Goal: Information Seeking & Learning: Learn about a topic

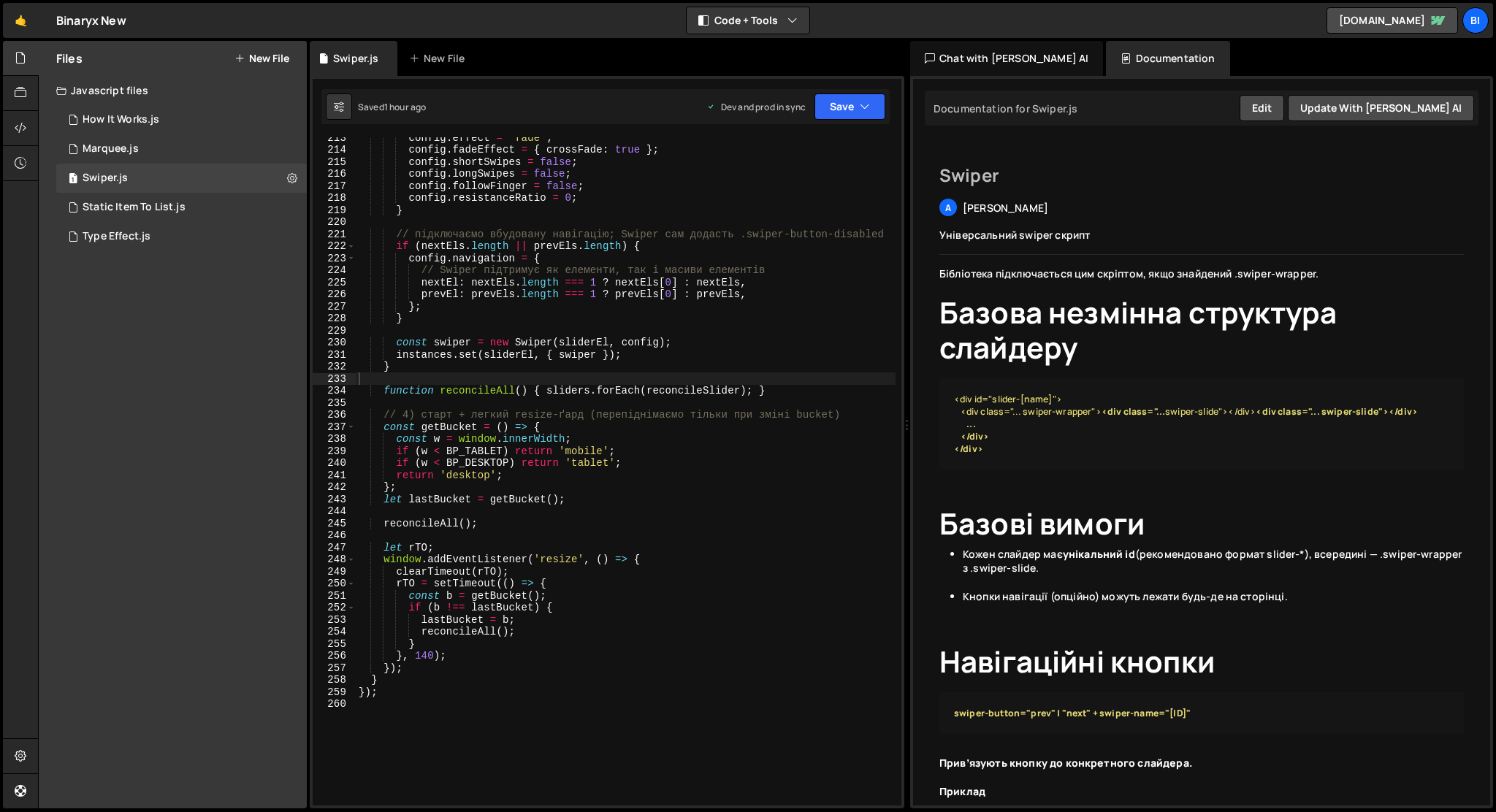
scroll to position [2143, 0]
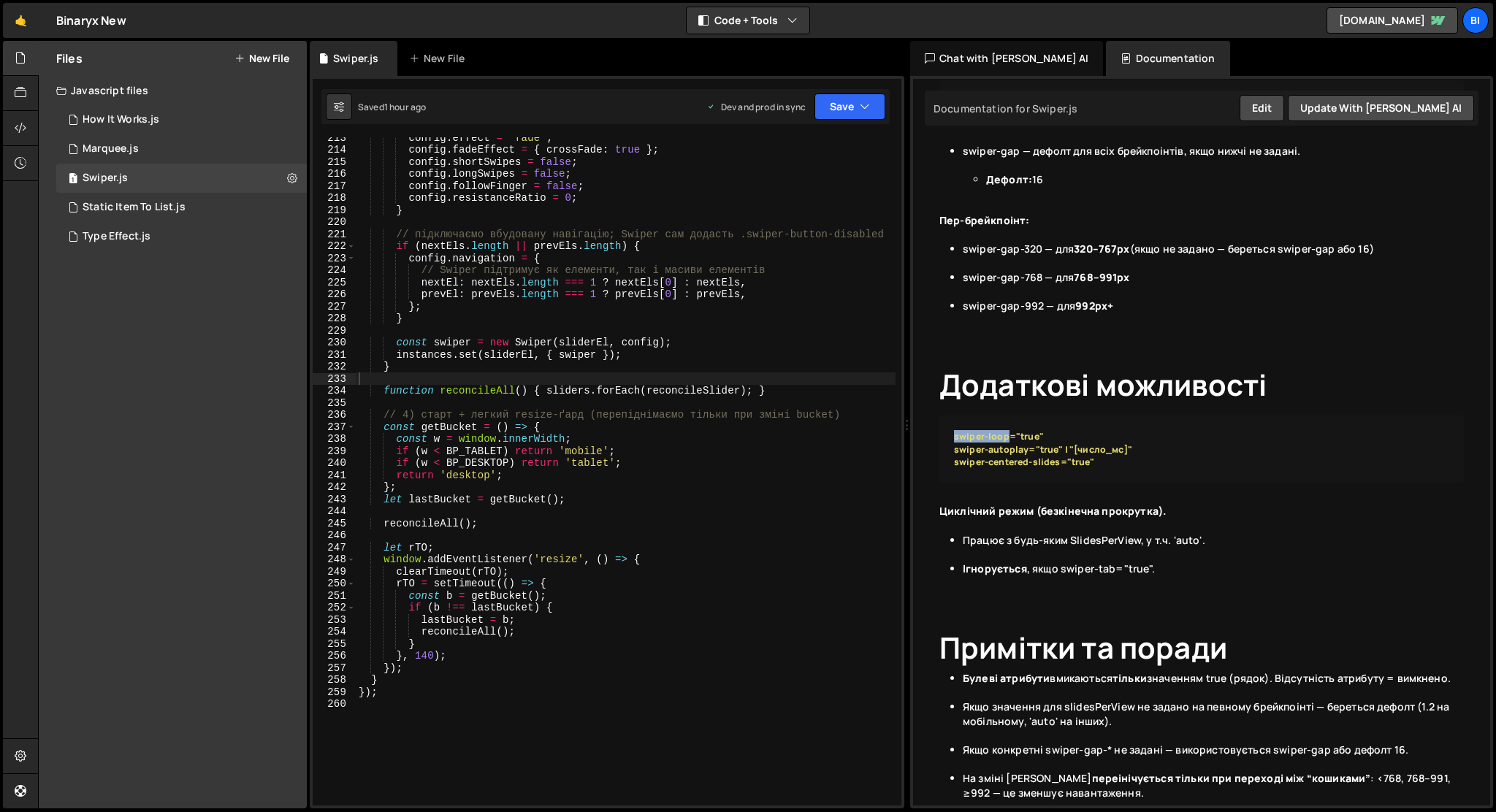
drag, startPoint x: 1006, startPoint y: 477, endPoint x: 955, endPoint y: 477, distance: 51.0
click at [955, 467] on strong "swiper-loop="true" swiper-autoplay="true" | "[число_мс]" swiper-centered-slides…" at bounding box center [1043, 449] width 178 height 38
copy strong "swiper-loop"
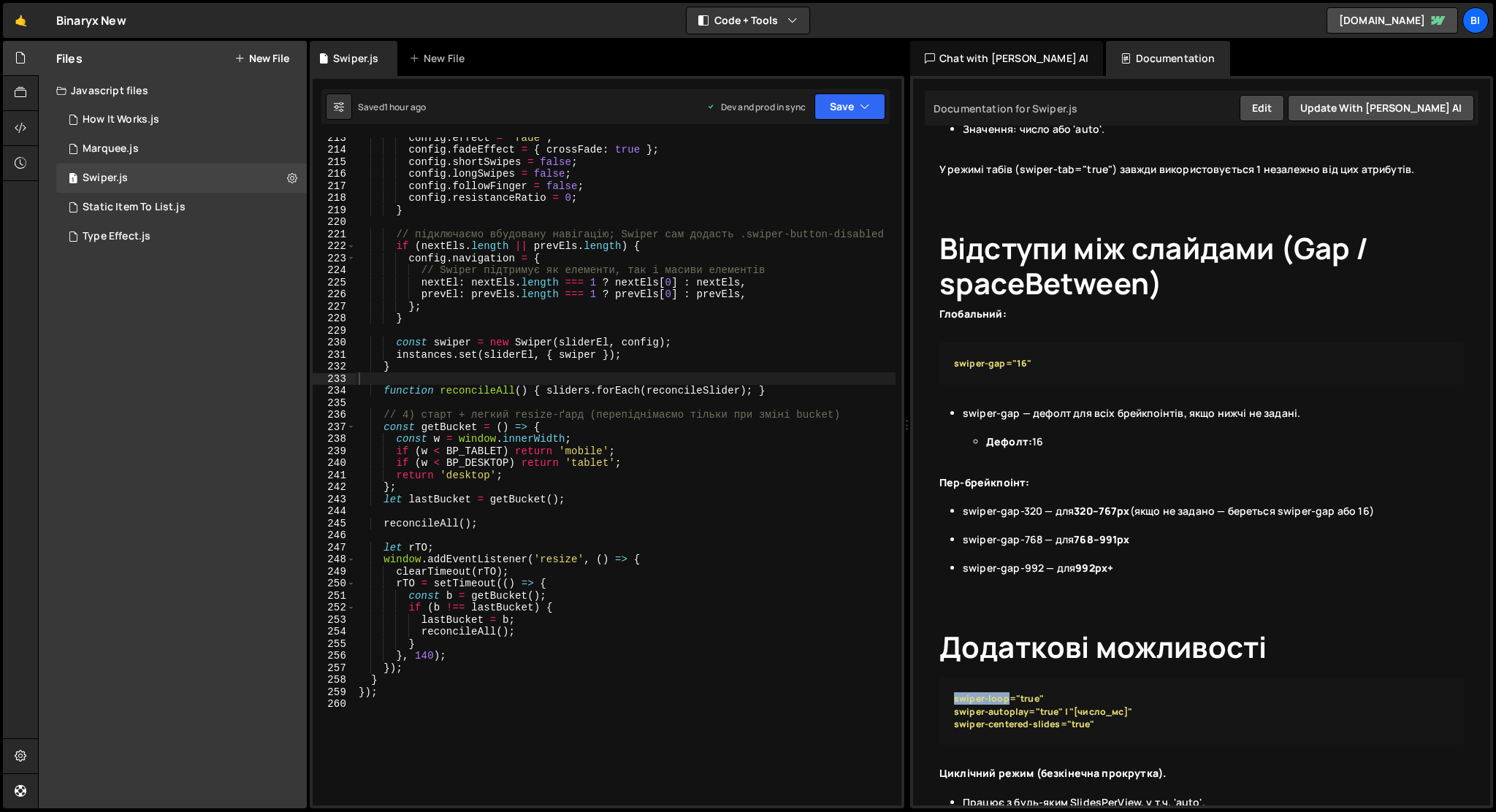
scroll to position [1865, 0]
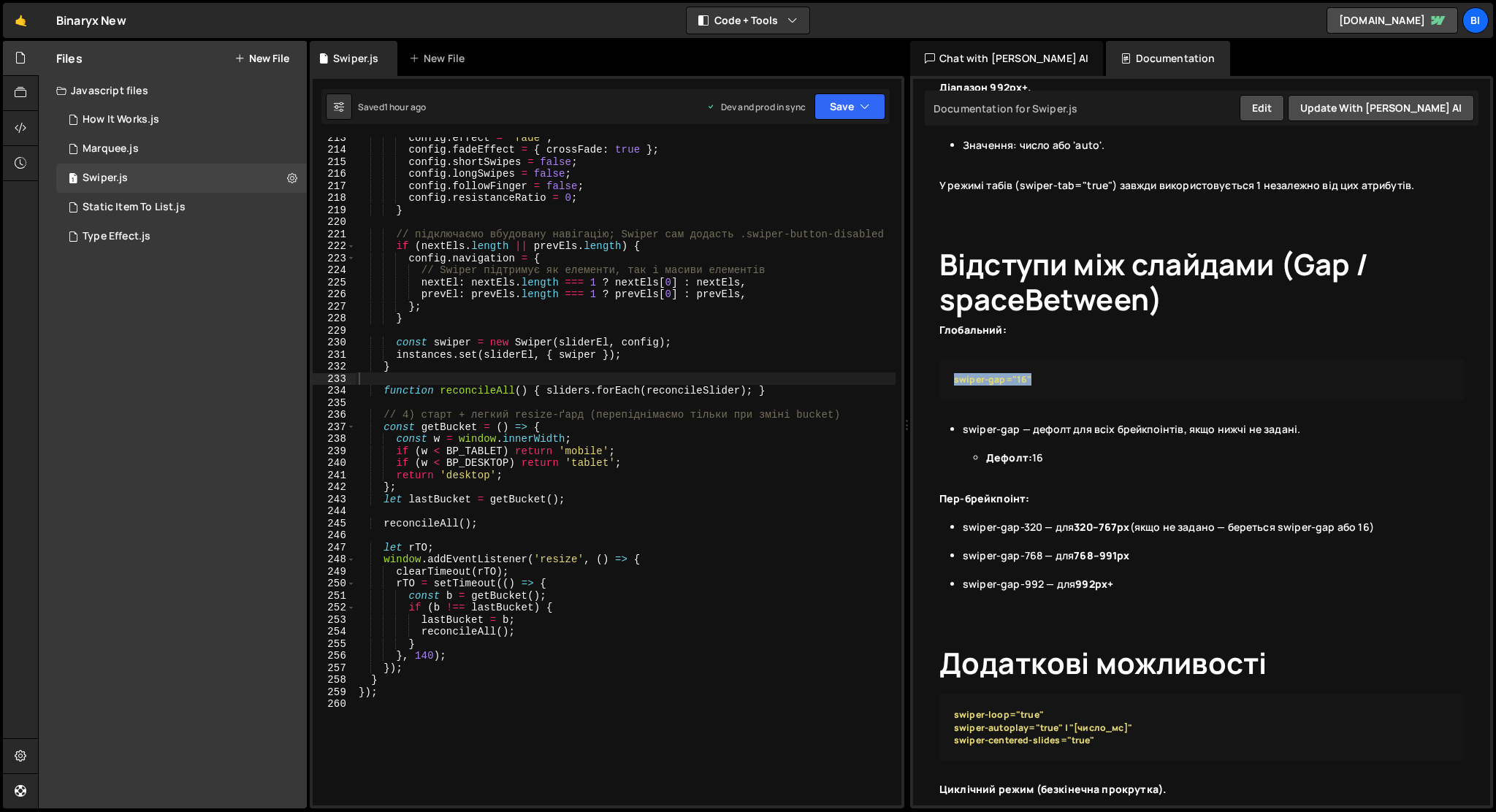
drag, startPoint x: 1045, startPoint y: 412, endPoint x: 955, endPoint y: 418, distance: 90.2
click at [955, 400] on pre "swiper-gap="16"" at bounding box center [1202, 379] width 525 height 42
copy strong "swiper-gap="16""
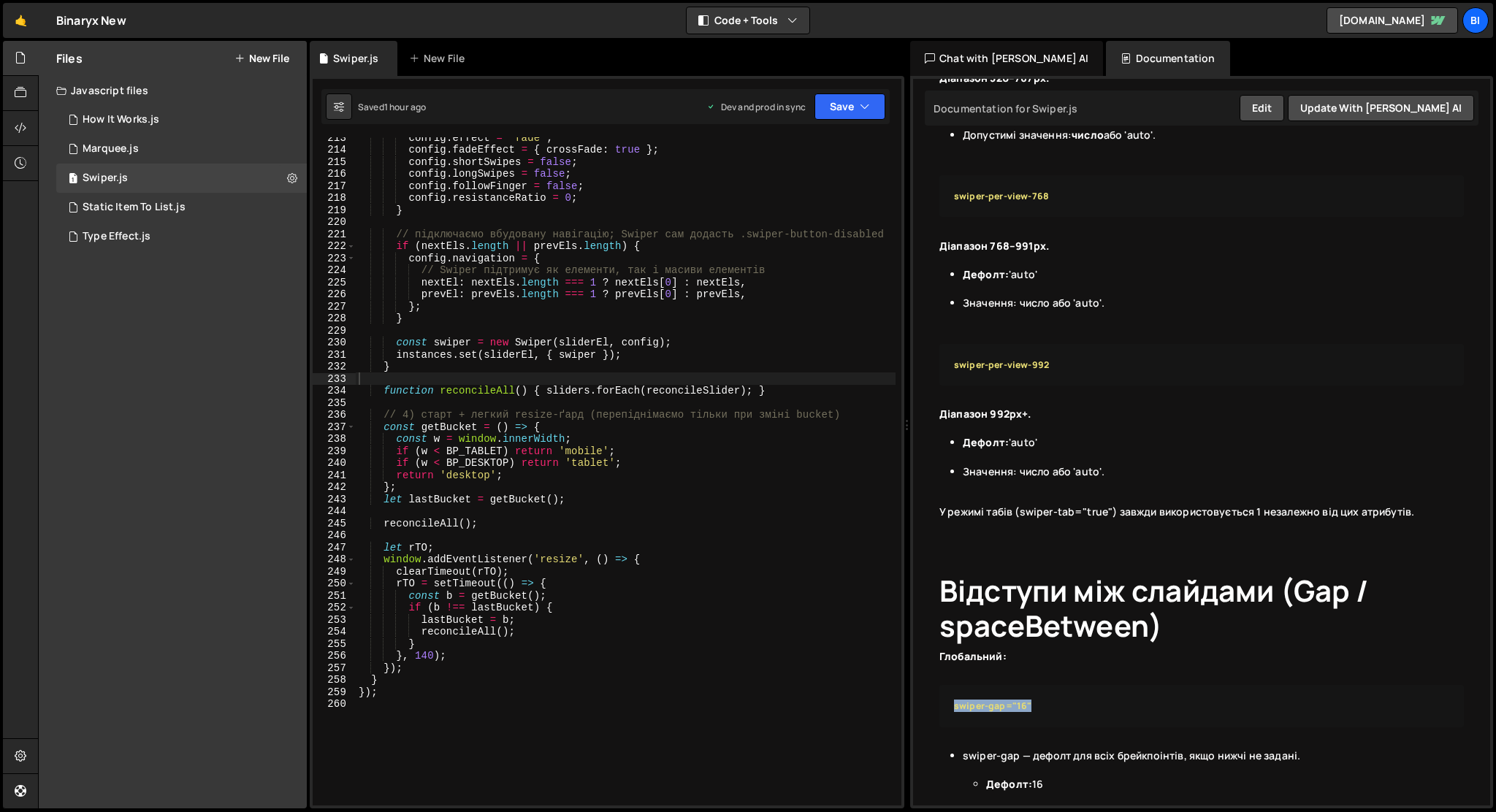
scroll to position [1533, 0]
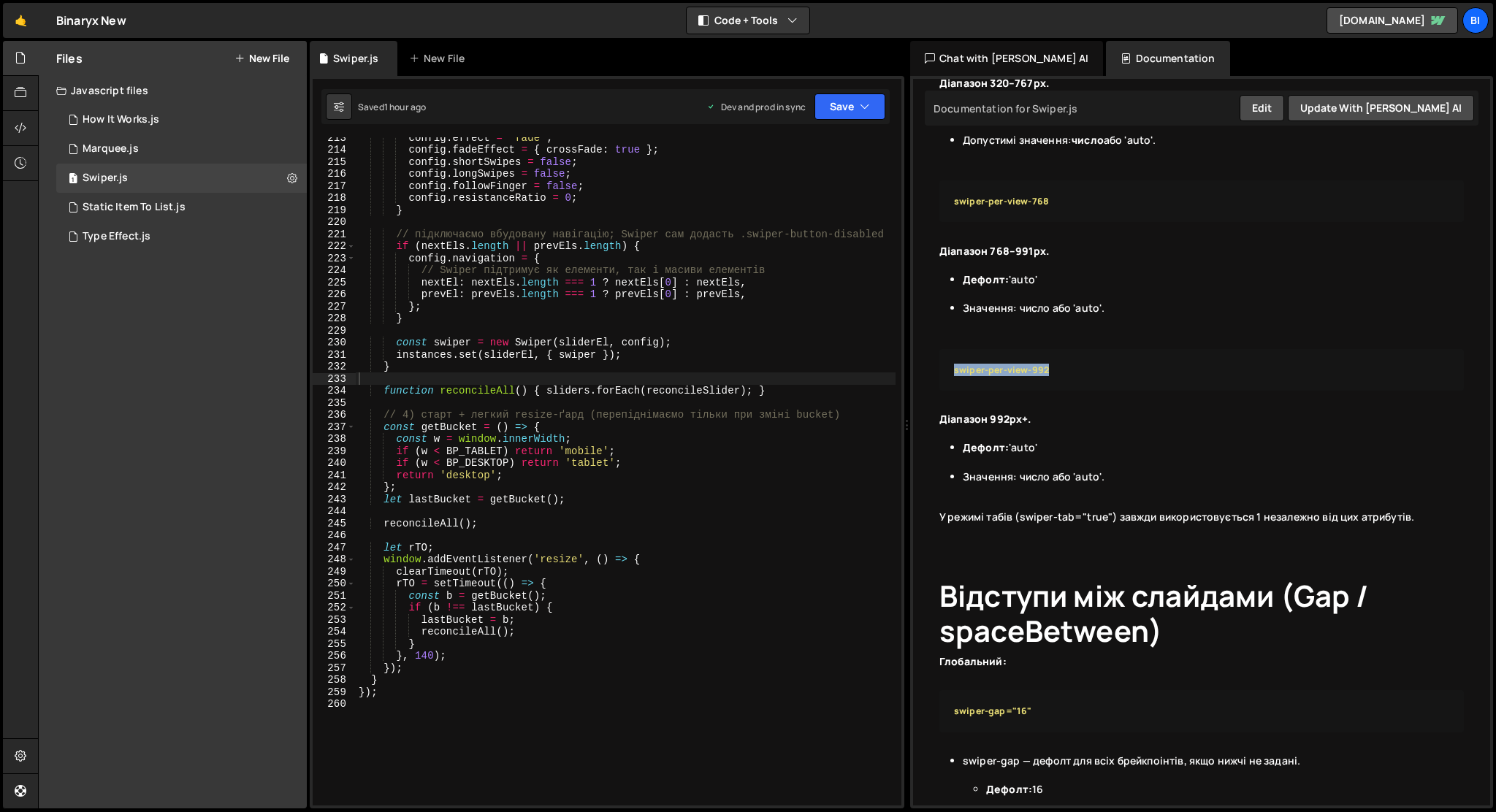
drag, startPoint x: 1060, startPoint y: 407, endPoint x: 954, endPoint y: 410, distance: 106.0
click at [954, 391] on pre "swiper-per-view-992" at bounding box center [1202, 370] width 525 height 42
copy strong "swiper-per-view-992"
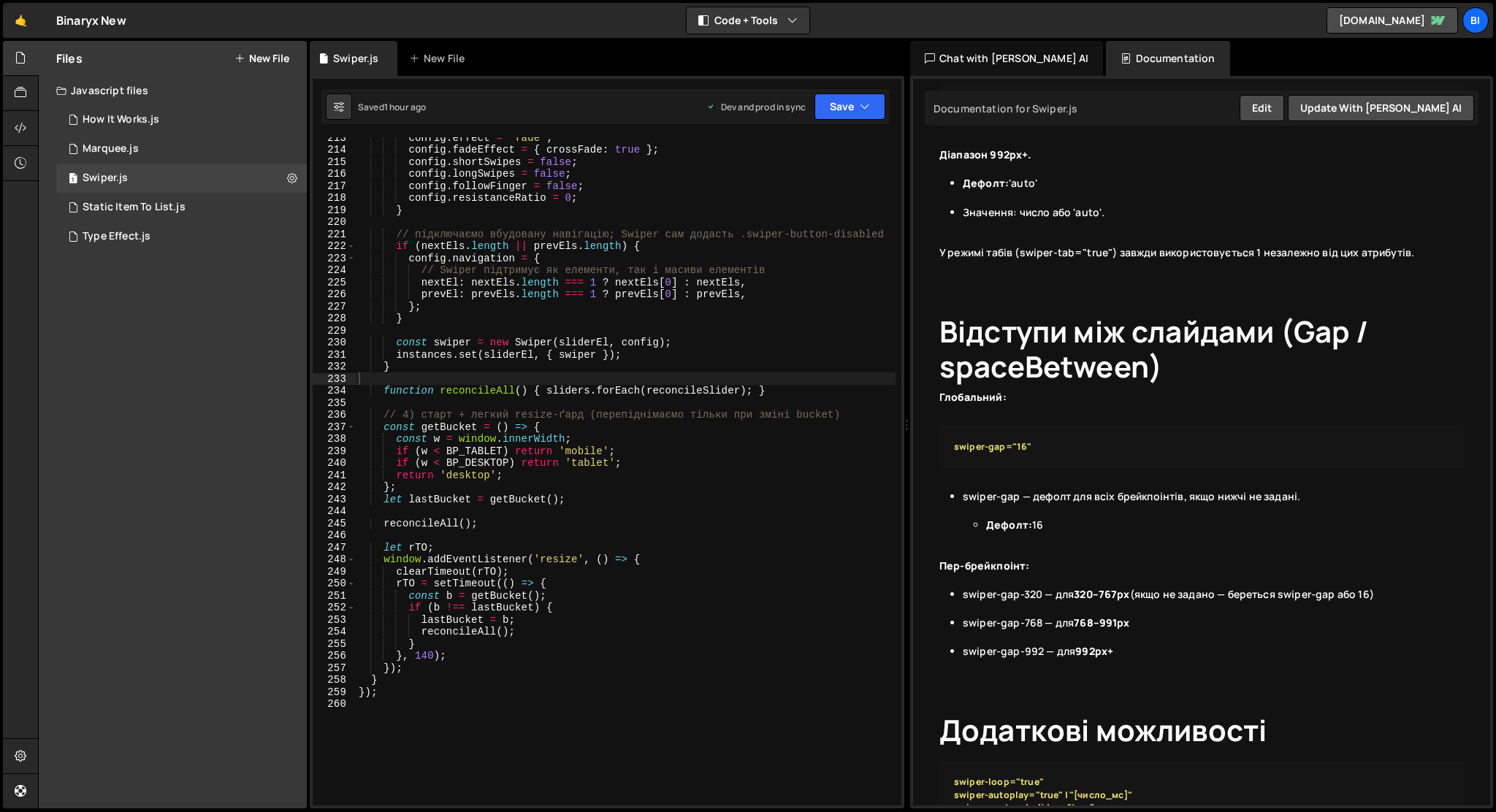
scroll to position [1807, 0]
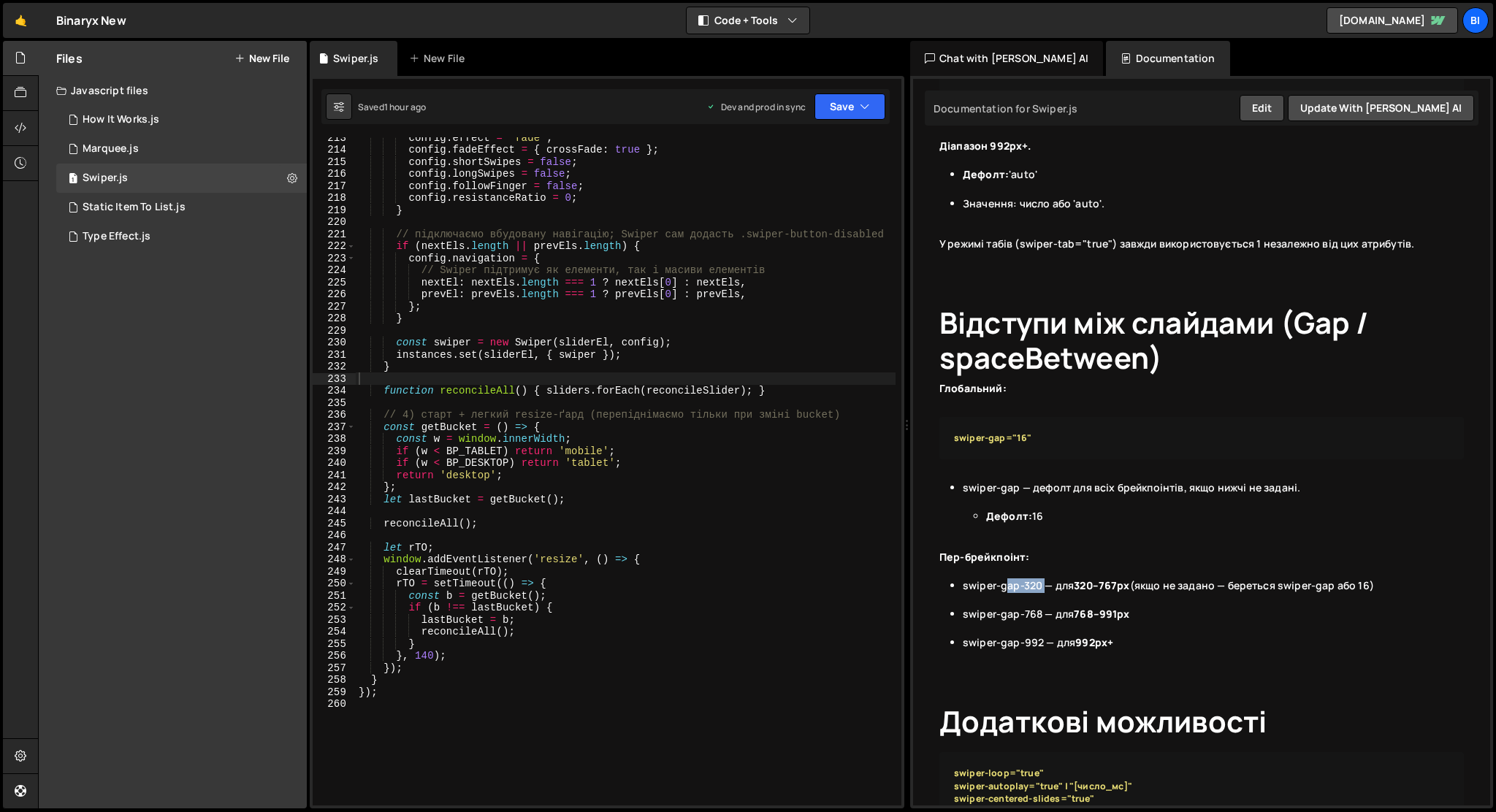
drag, startPoint x: 1043, startPoint y: 623, endPoint x: 1008, endPoint y: 622, distance: 35.0
click at [1008, 607] on li "swiper-gap-320 — для 320–767px (якщо не задано — береться swiper-gap або 16)" at bounding box center [1214, 592] width 502 height 28
drag, startPoint x: 1042, startPoint y: 681, endPoint x: 964, endPoint y: 684, distance: 78.1
click at [964, 650] on li "swiper-gap-992 — для 992px+" at bounding box center [1214, 643] width 502 height 15
copy li "swiper-gap-992"
